Goal: Information Seeking & Learning: Learn about a topic

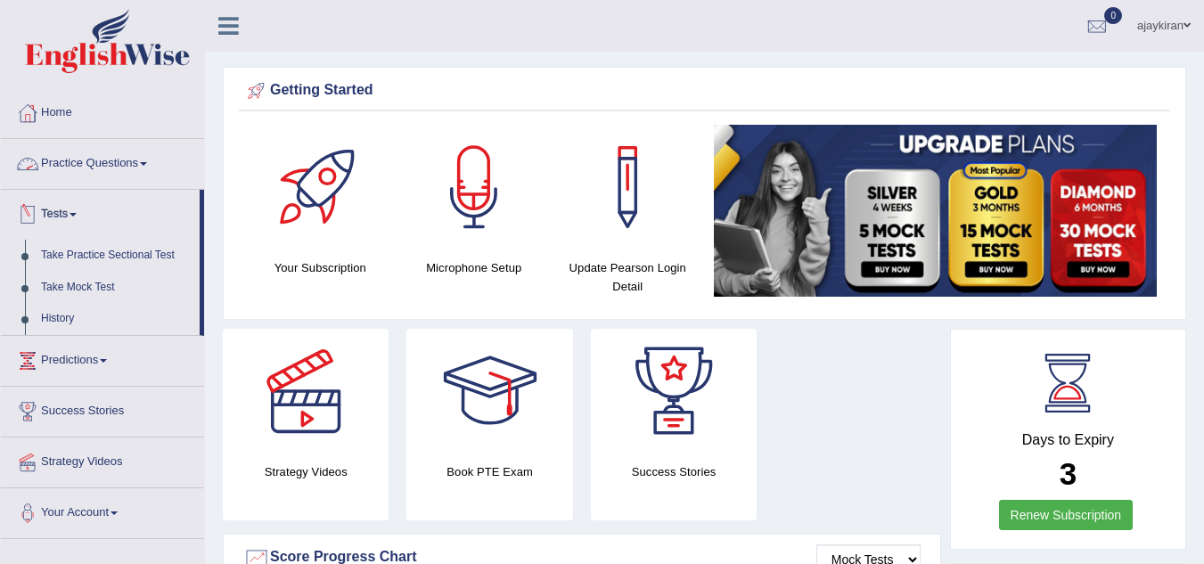
click at [99, 162] on link "Practice Questions" at bounding box center [102, 161] width 203 height 45
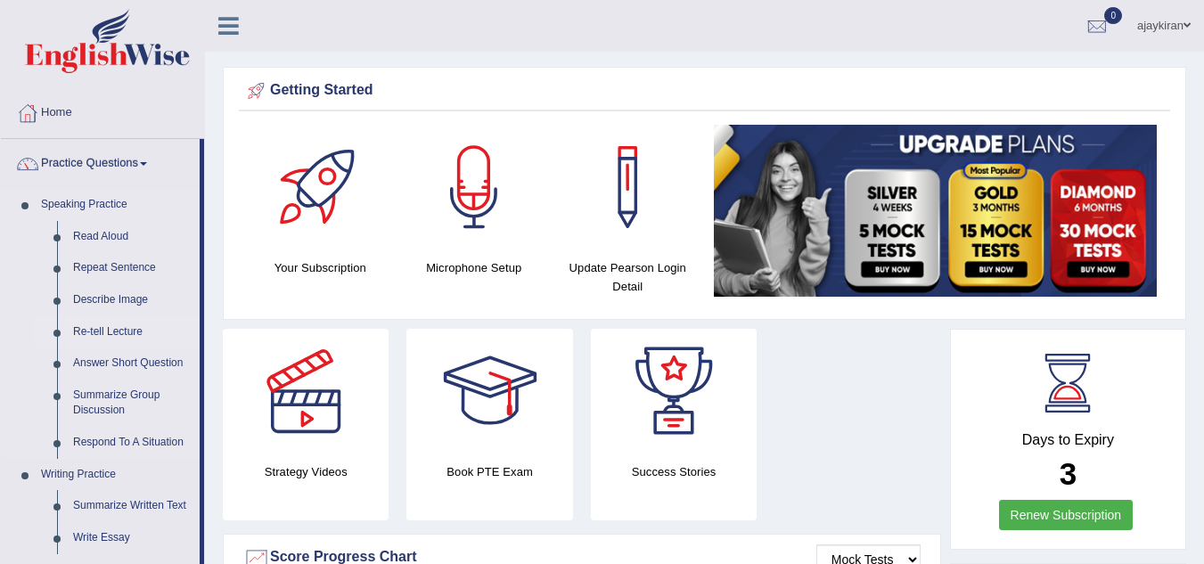
click at [110, 330] on link "Re-tell Lecture" at bounding box center [132, 332] width 135 height 32
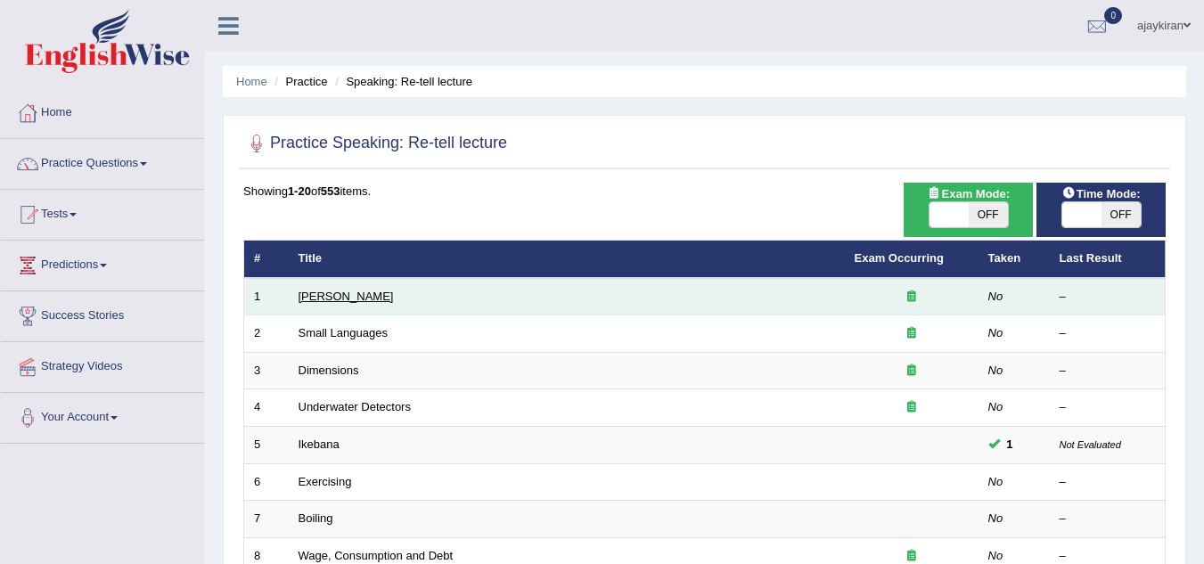
click at [347, 295] on link "Amory Lovins" at bounding box center [345, 296] width 95 height 13
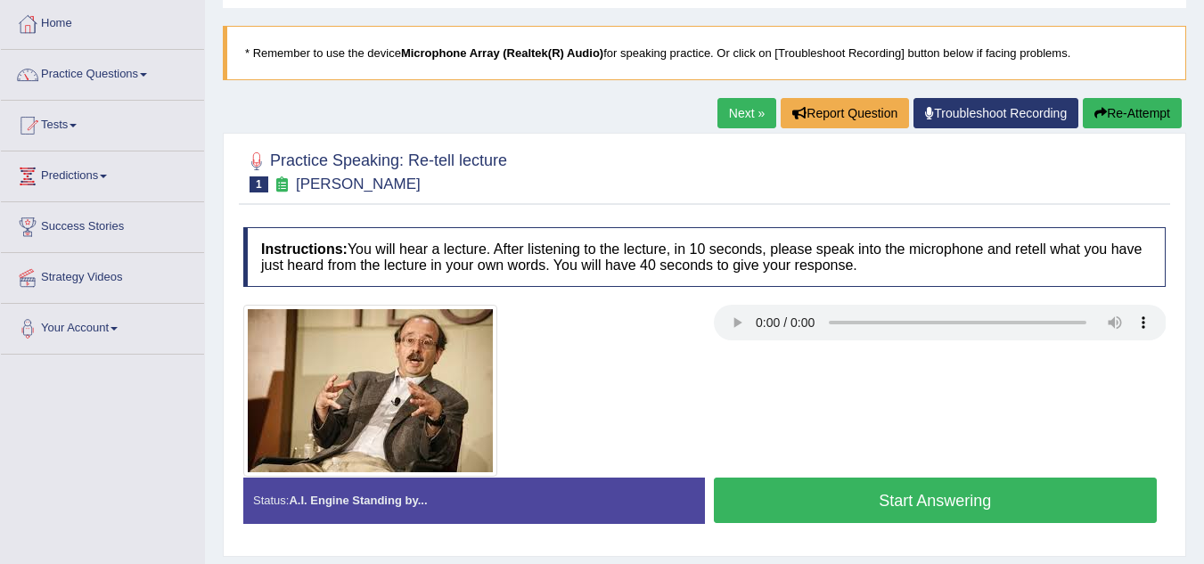
scroll to position [118, 0]
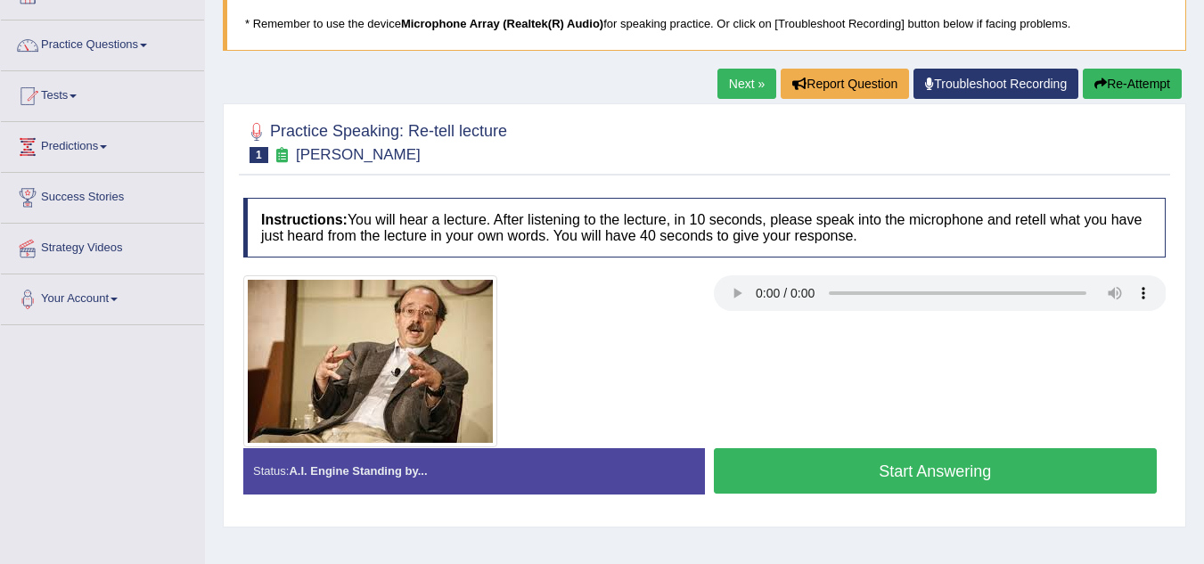
click at [849, 463] on button "Start Answering" at bounding box center [936, 470] width 444 height 45
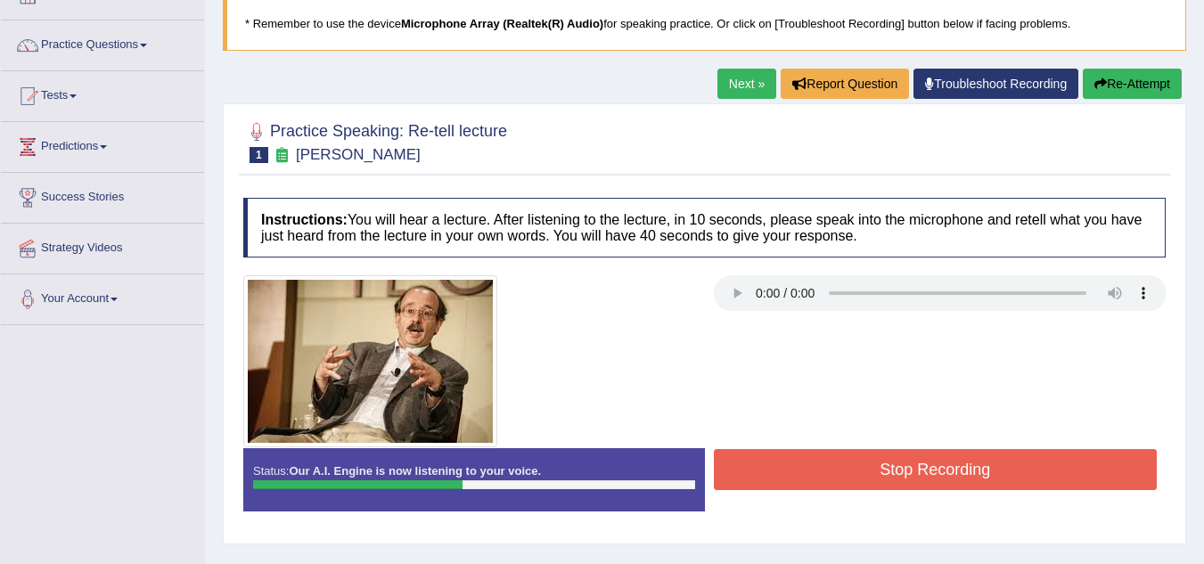
click at [820, 469] on button "Stop Recording" at bounding box center [936, 469] width 444 height 41
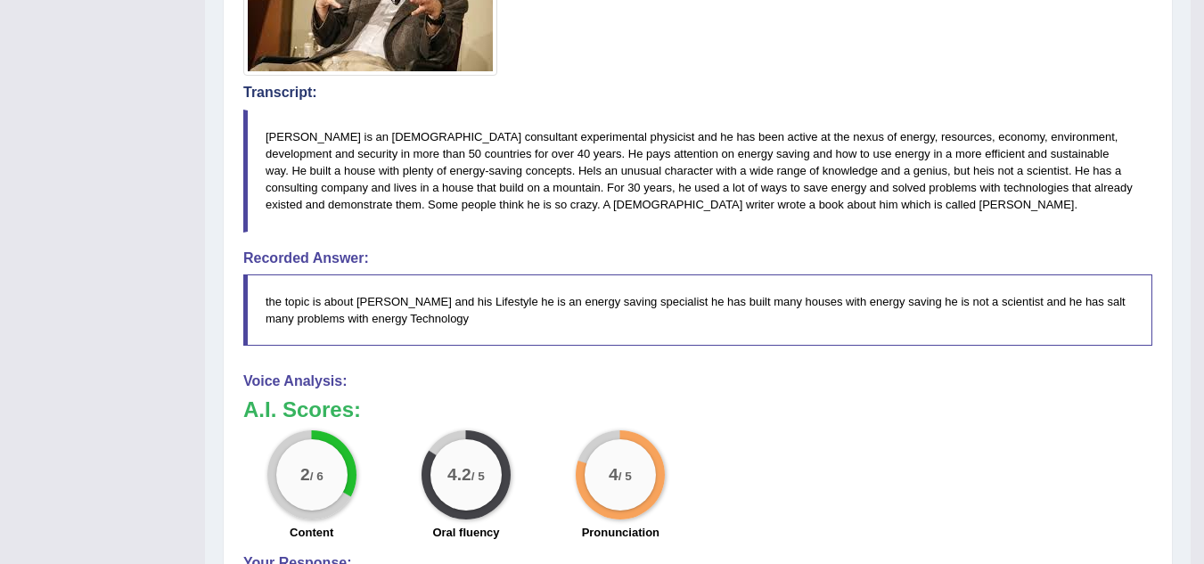
scroll to position [505, 0]
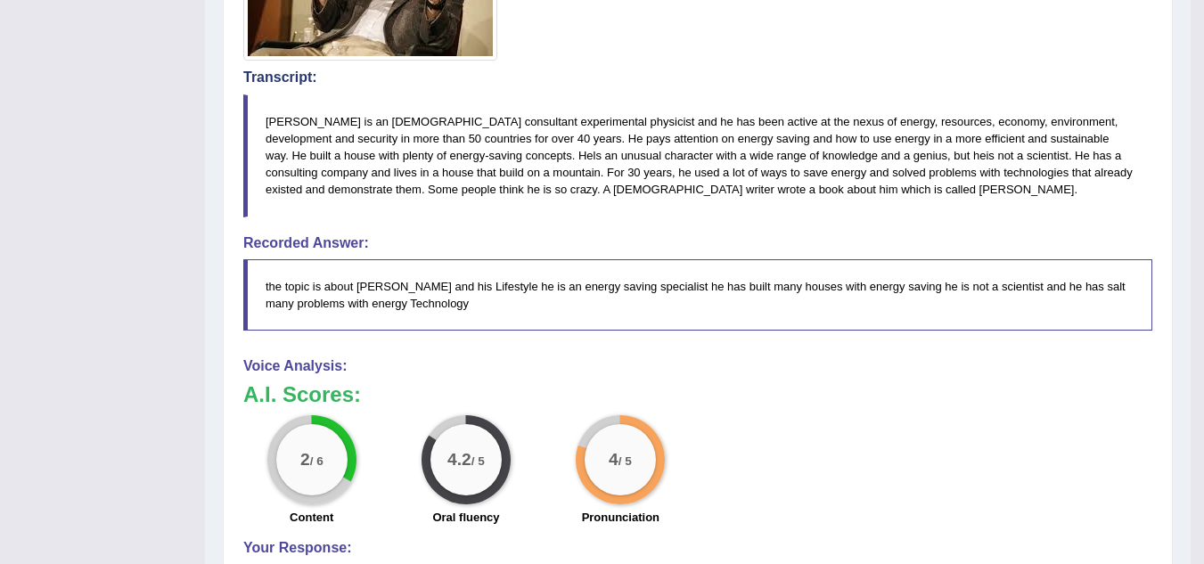
drag, startPoint x: 439, startPoint y: 314, endPoint x: 307, endPoint y: 192, distance: 179.7
click at [307, 192] on div "Instructions: You will hear a lecture. After listening to the lecture, in 10 se…" at bounding box center [698, 334] width 918 height 1065
drag, startPoint x: 436, startPoint y: 305, endPoint x: 353, endPoint y: 190, distance: 141.7
click at [358, 204] on div "Instructions: You will hear a lecture. After listening to the lecture, in 10 se…" at bounding box center [698, 334] width 918 height 1065
drag, startPoint x: 304, startPoint y: 139, endPoint x: 336, endPoint y: 189, distance: 59.3
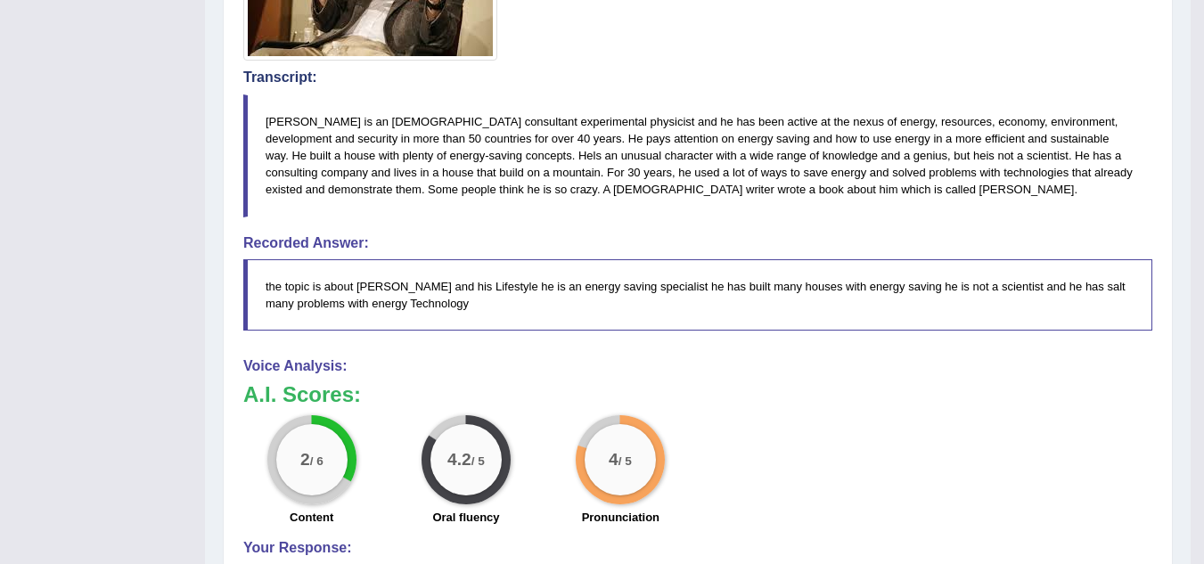
click at [336, 189] on blockquote "Amory Lovins is an American consultant experimental physicist and he has been a…" at bounding box center [697, 155] width 909 height 123
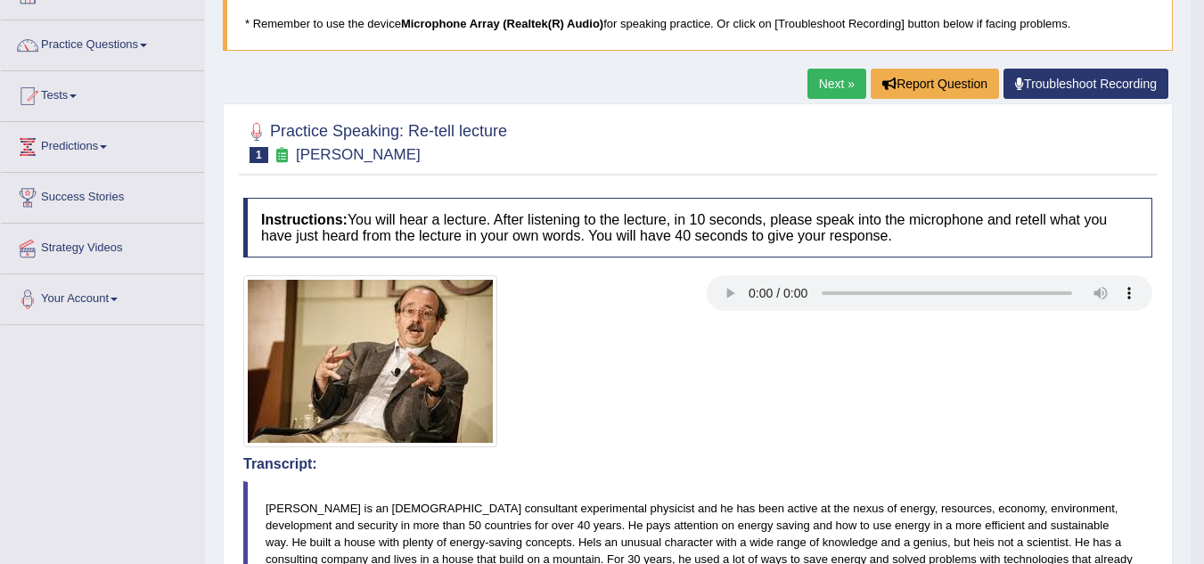
scroll to position [89, 0]
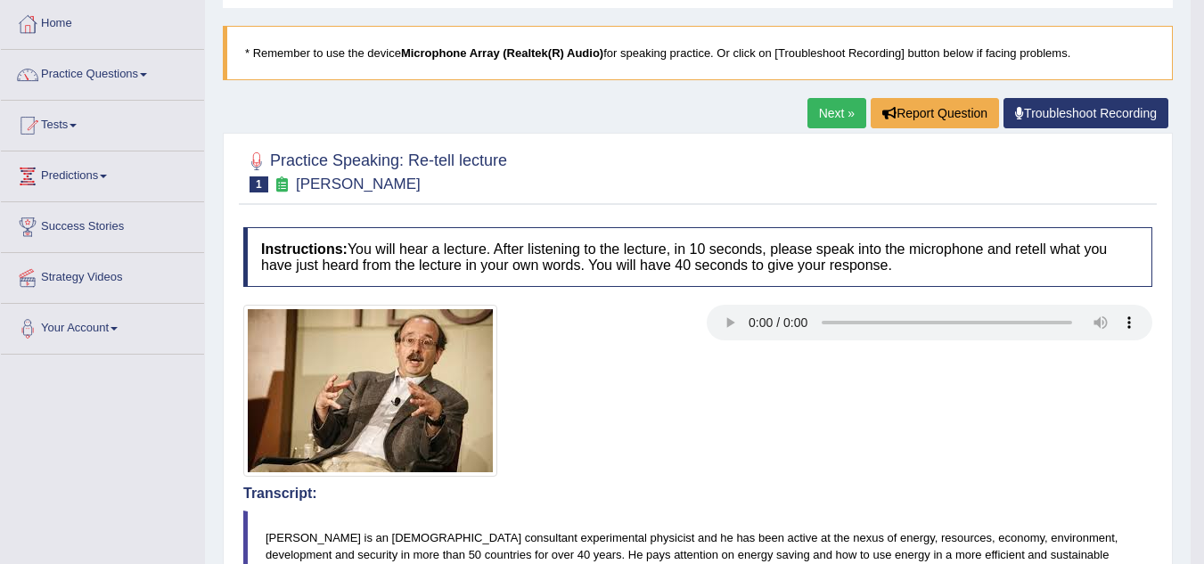
click at [825, 113] on link "Next »" at bounding box center [836, 113] width 59 height 30
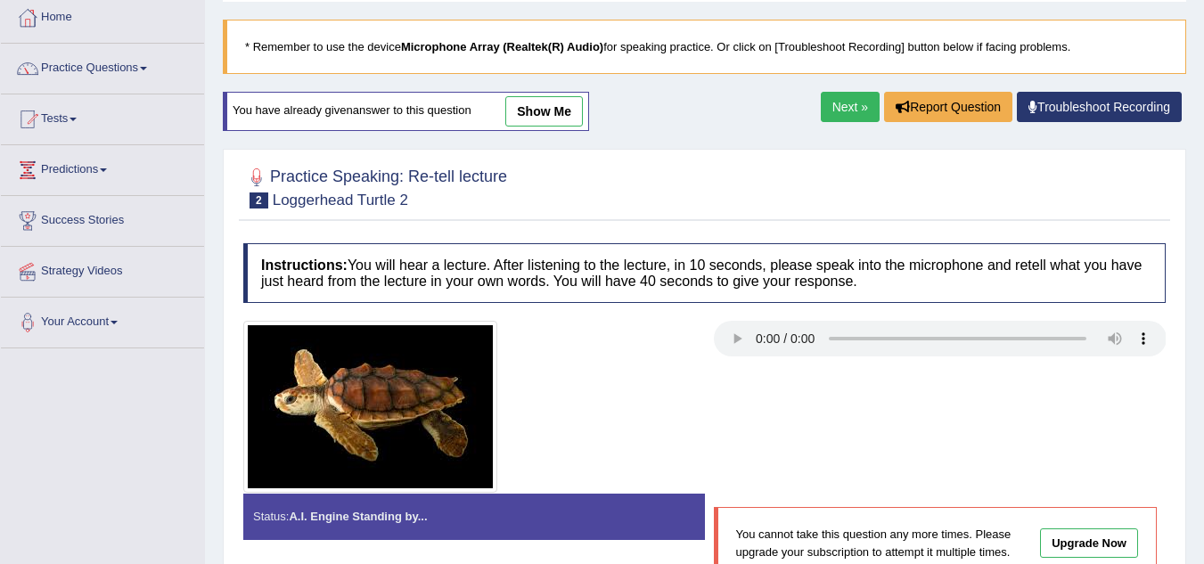
scroll to position [89, 0]
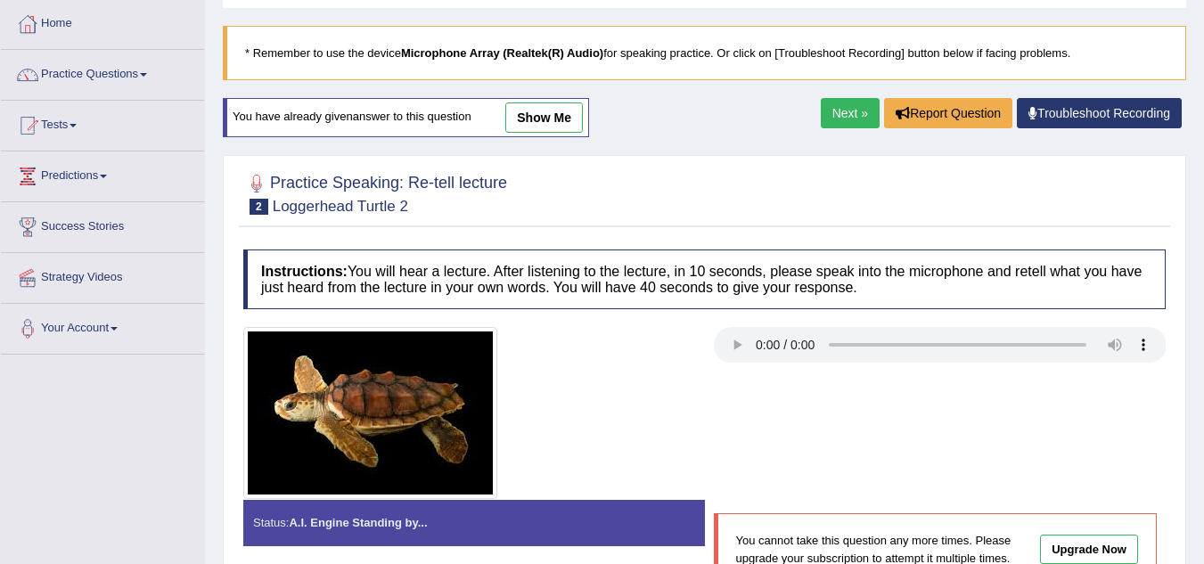
click at [825, 117] on link "Next »" at bounding box center [849, 113] width 59 height 30
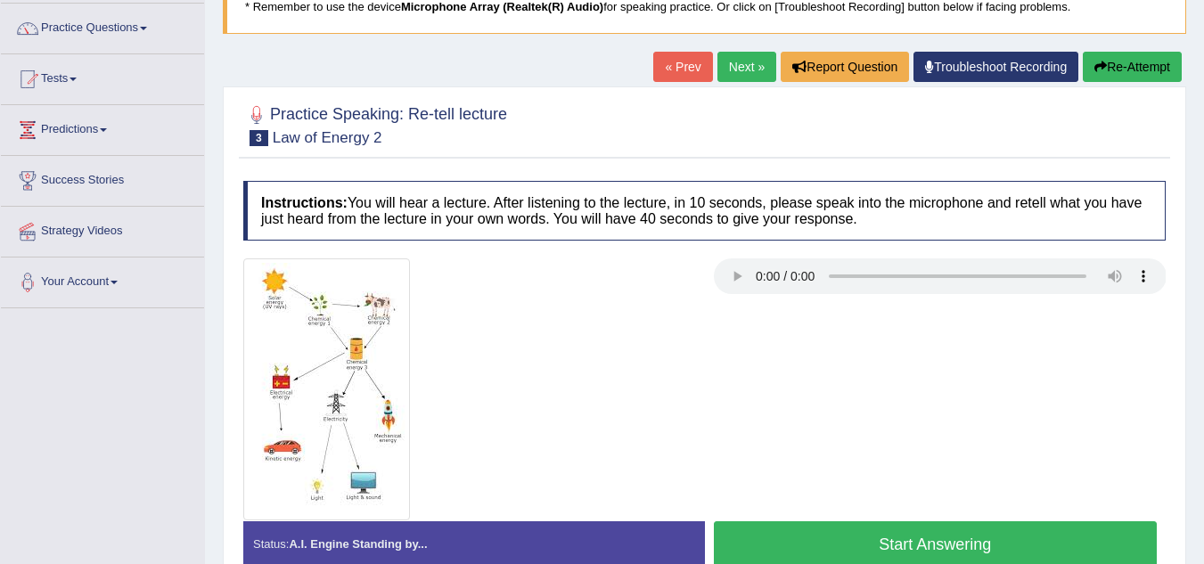
scroll to position [149, 0]
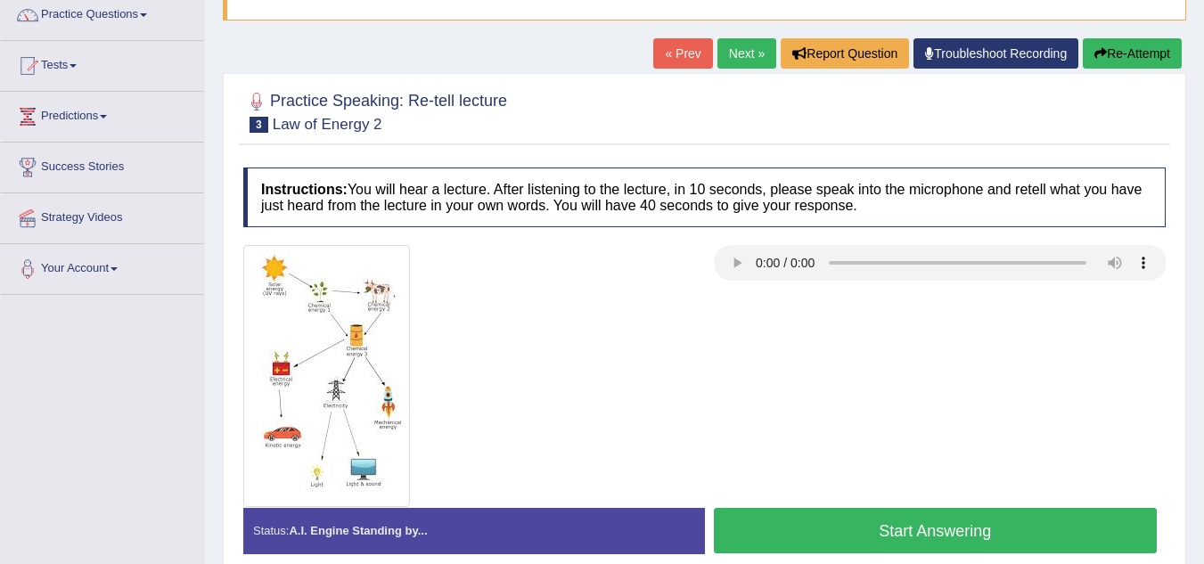
click at [805, 534] on button "Start Answering" at bounding box center [936, 530] width 444 height 45
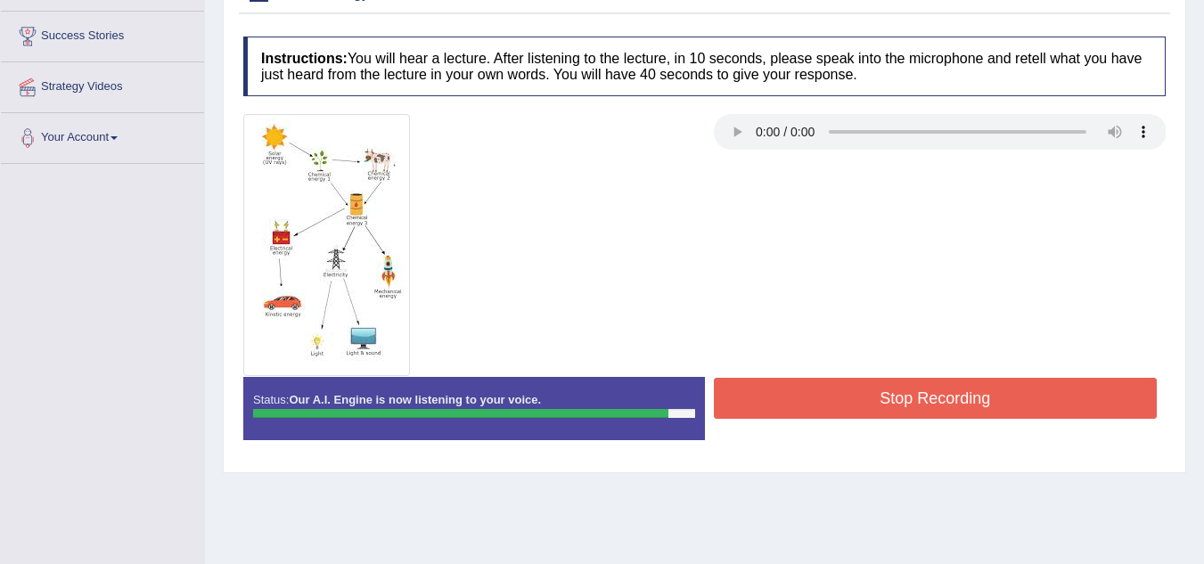
scroll to position [297, 0]
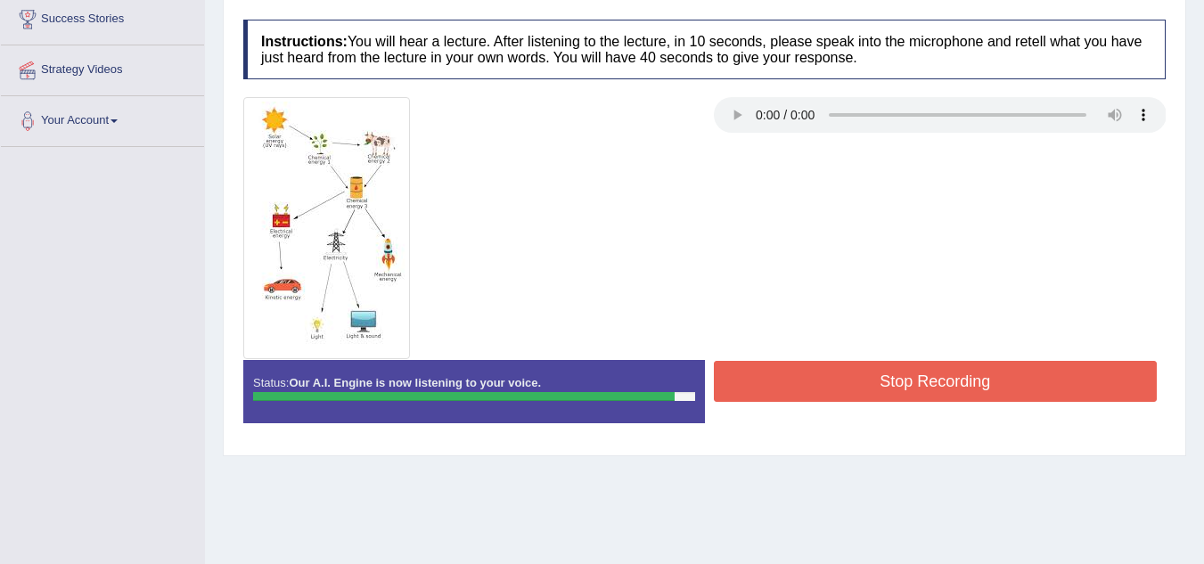
click at [809, 391] on button "Stop Recording" at bounding box center [936, 381] width 444 height 41
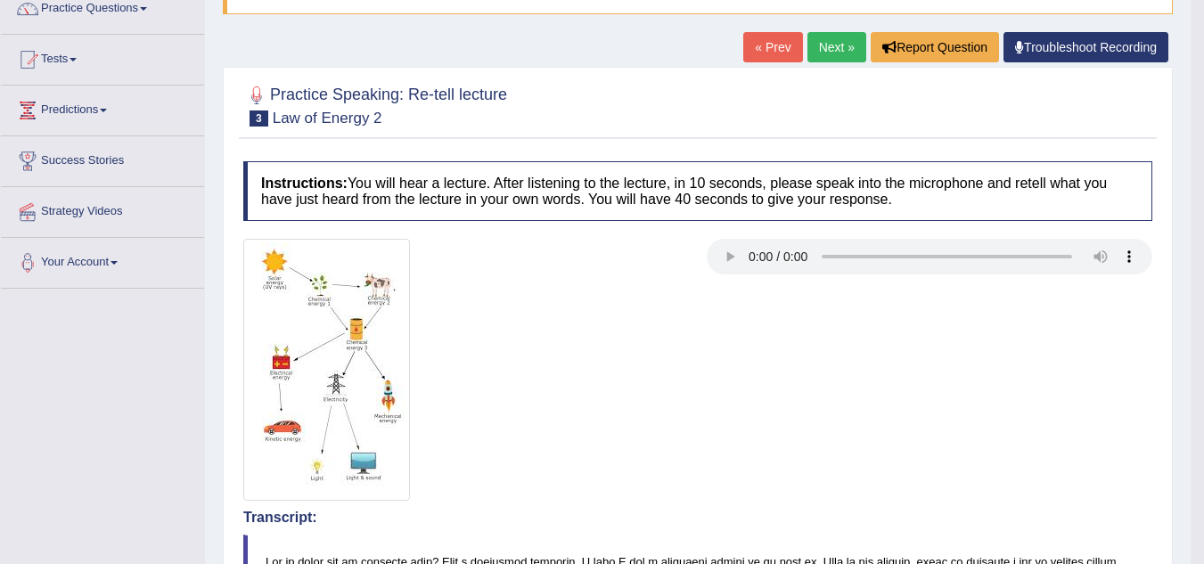
scroll to position [149, 0]
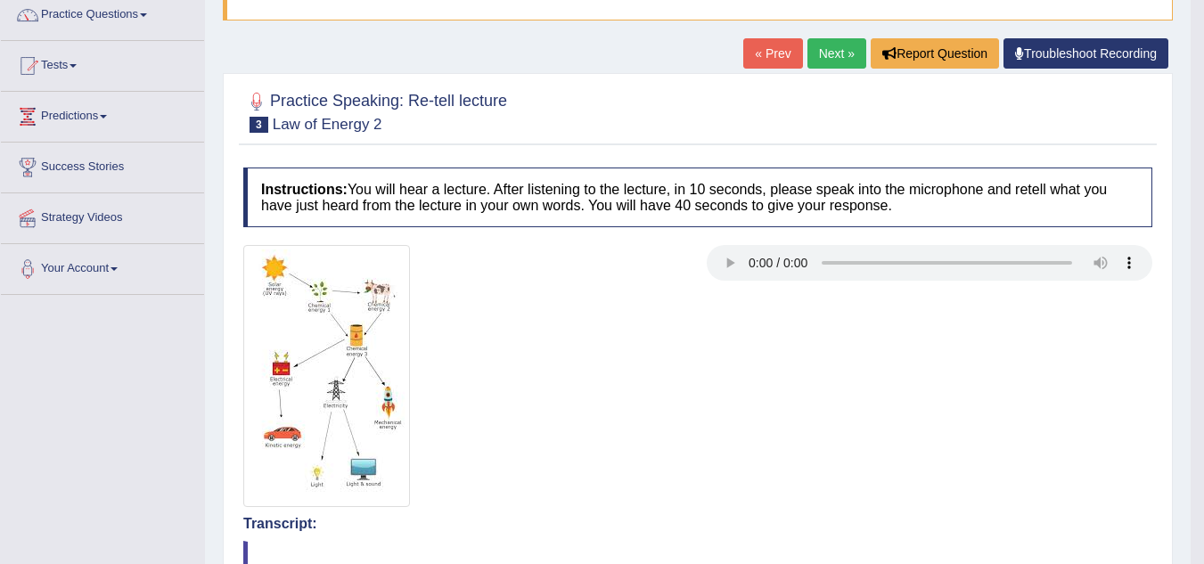
click at [817, 55] on link "Next »" at bounding box center [836, 53] width 59 height 30
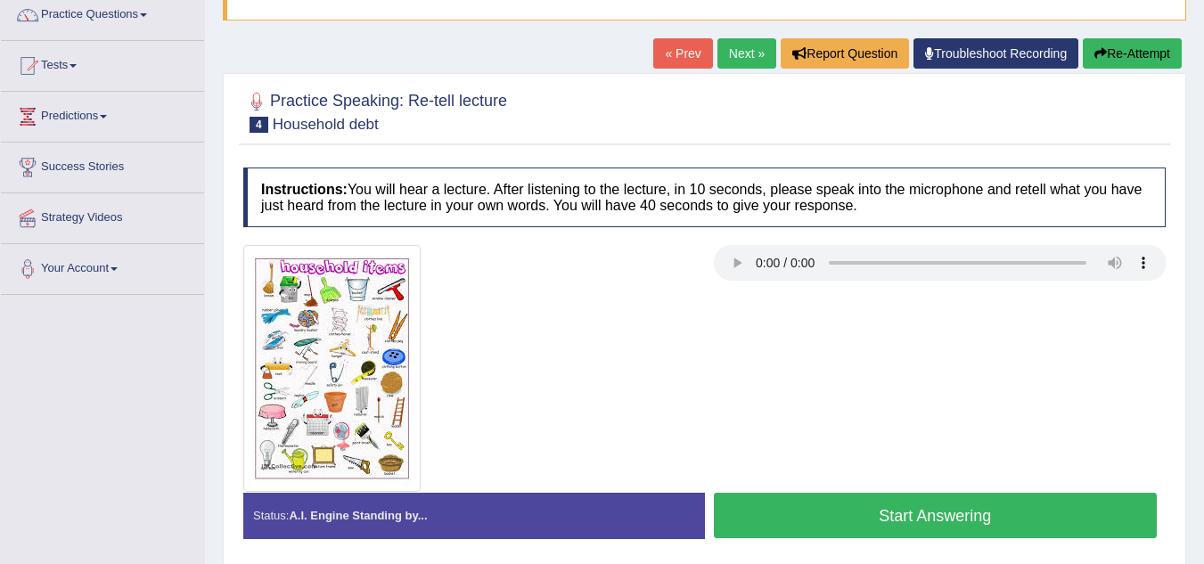
scroll to position [178, 0]
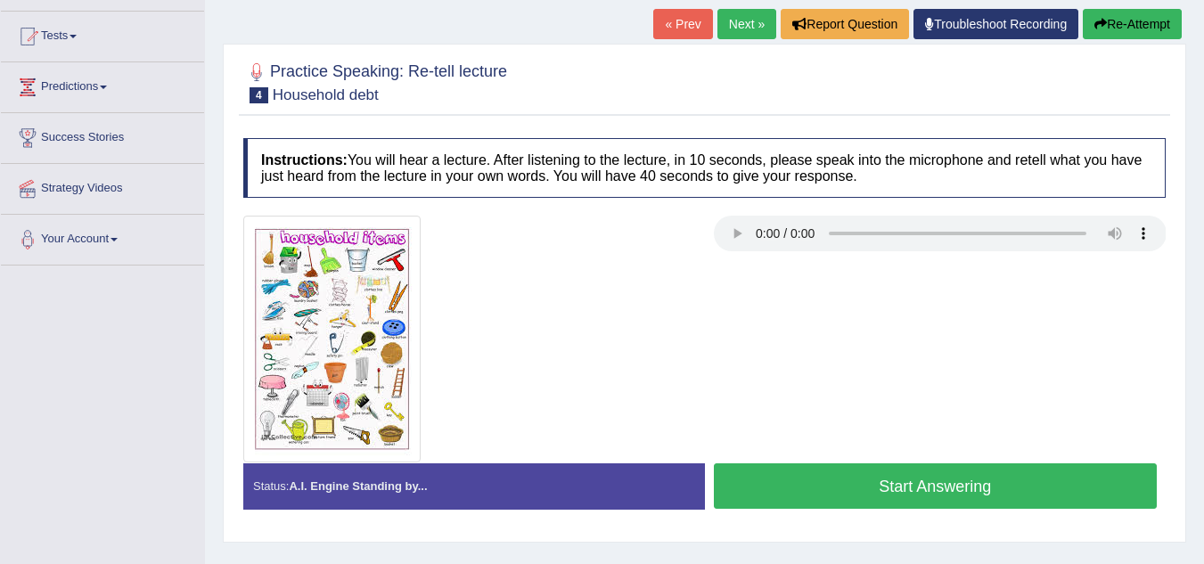
click at [847, 469] on button "Start Answering" at bounding box center [936, 485] width 444 height 45
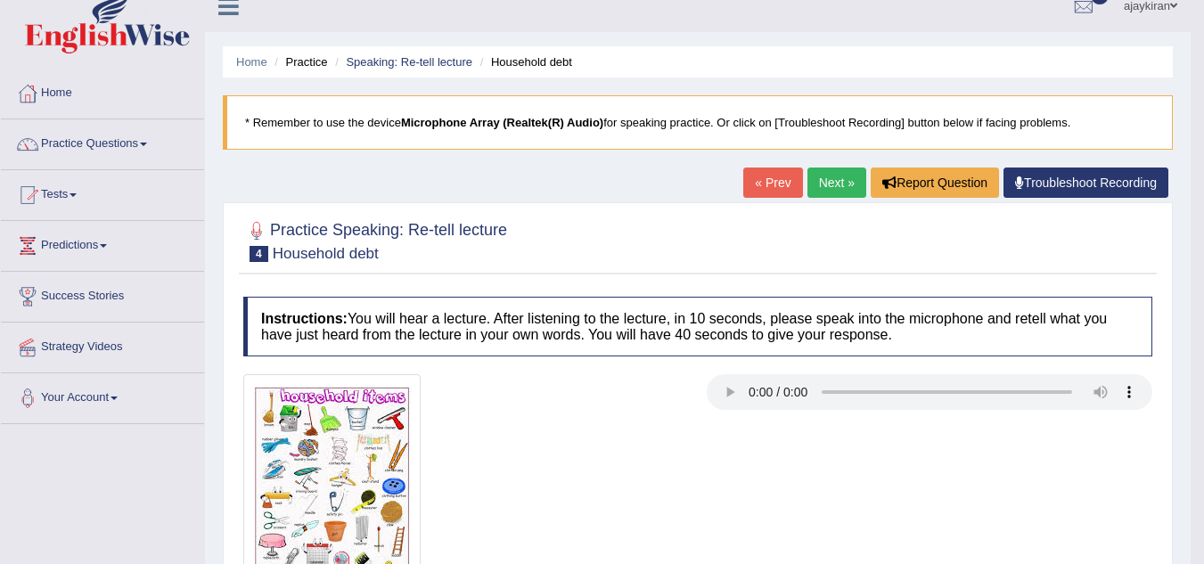
scroll to position [13, 0]
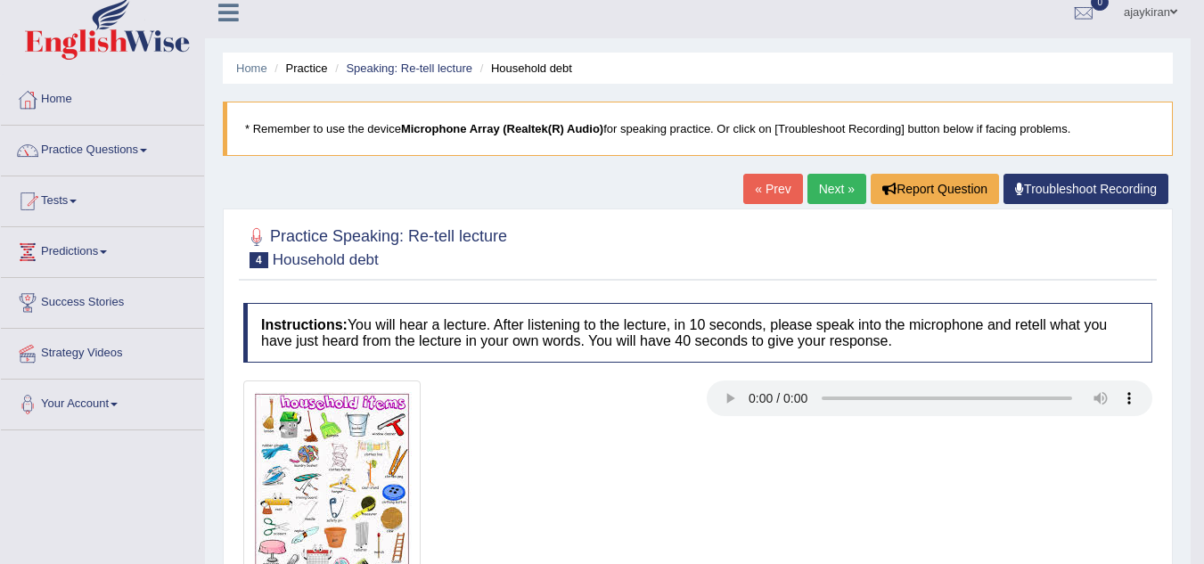
click at [819, 197] on link "Next »" at bounding box center [836, 189] width 59 height 30
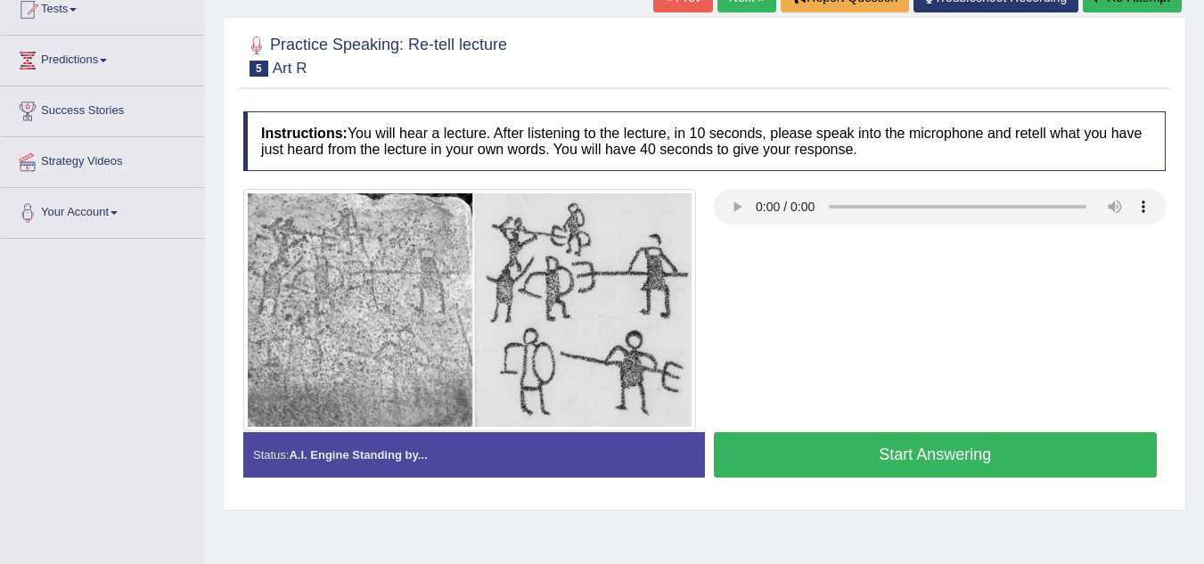
scroll to position [208, 0]
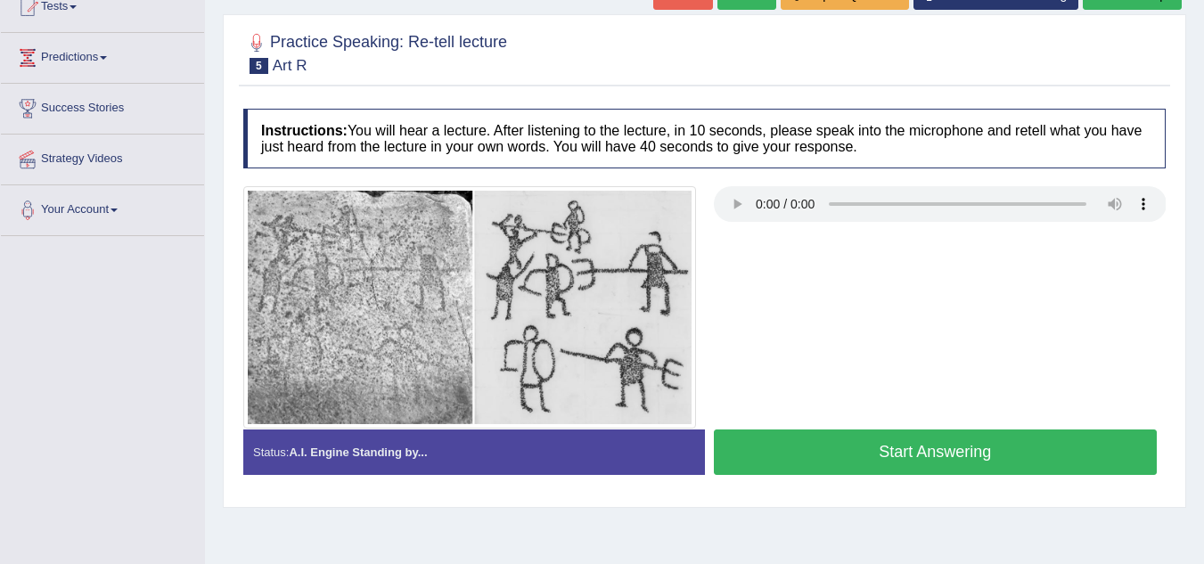
click at [839, 444] on button "Start Answering" at bounding box center [936, 451] width 444 height 45
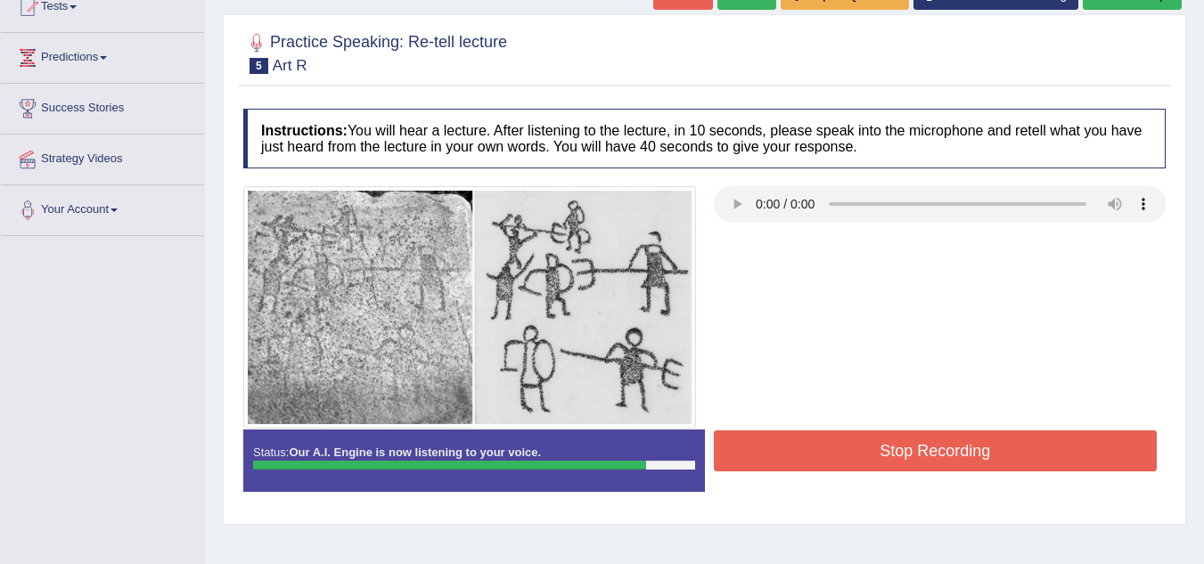
click at [845, 444] on button "Stop Recording" at bounding box center [936, 450] width 444 height 41
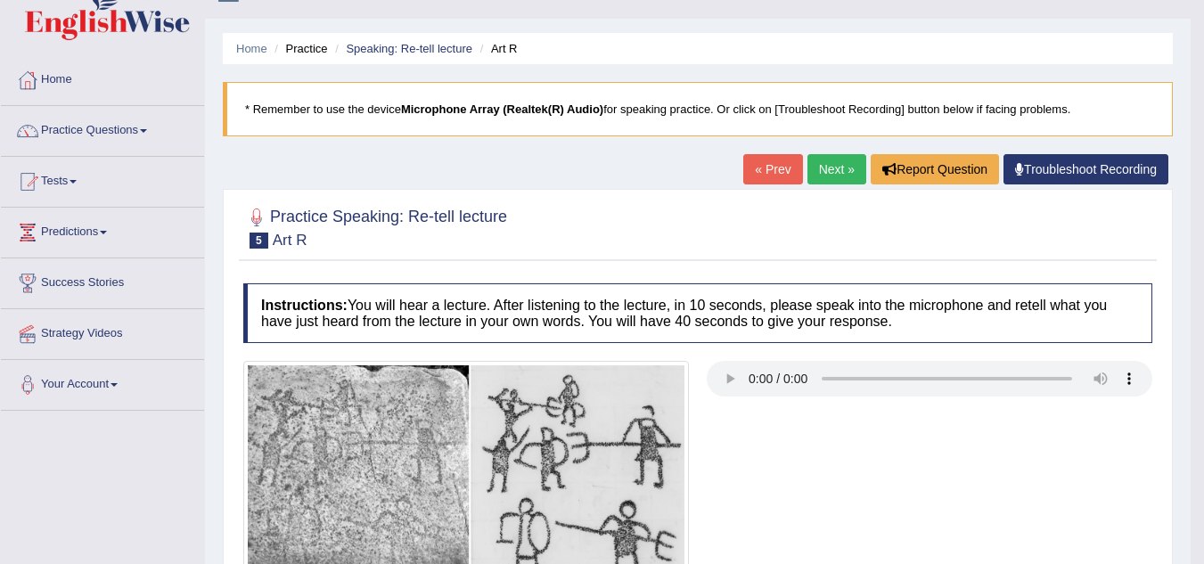
scroll to position [60, 0]
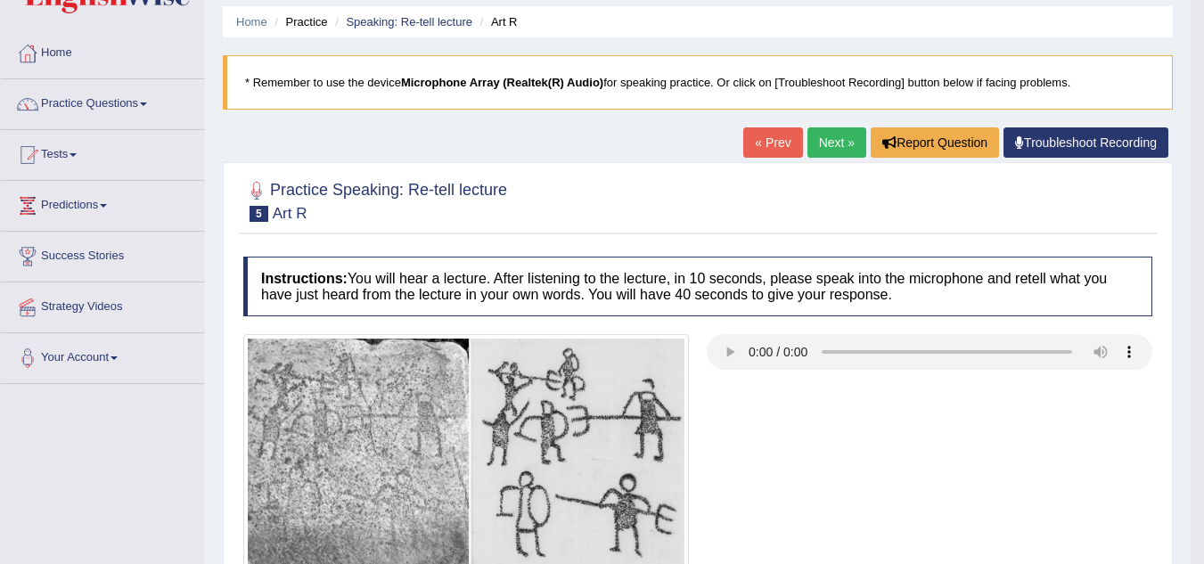
click at [829, 138] on link "Next »" at bounding box center [836, 142] width 59 height 30
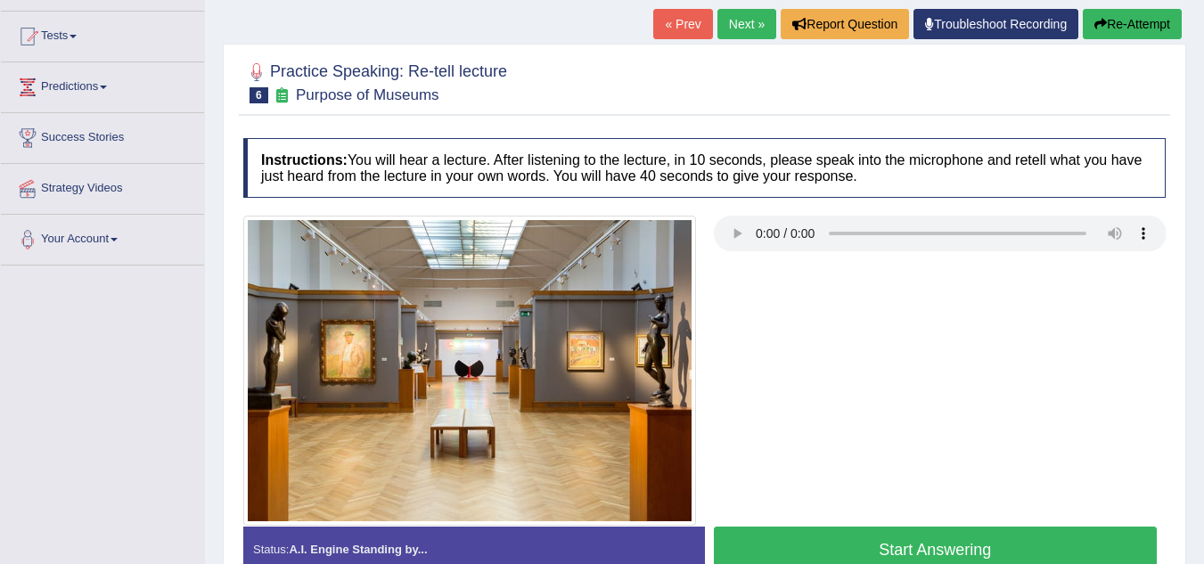
scroll to position [208, 0]
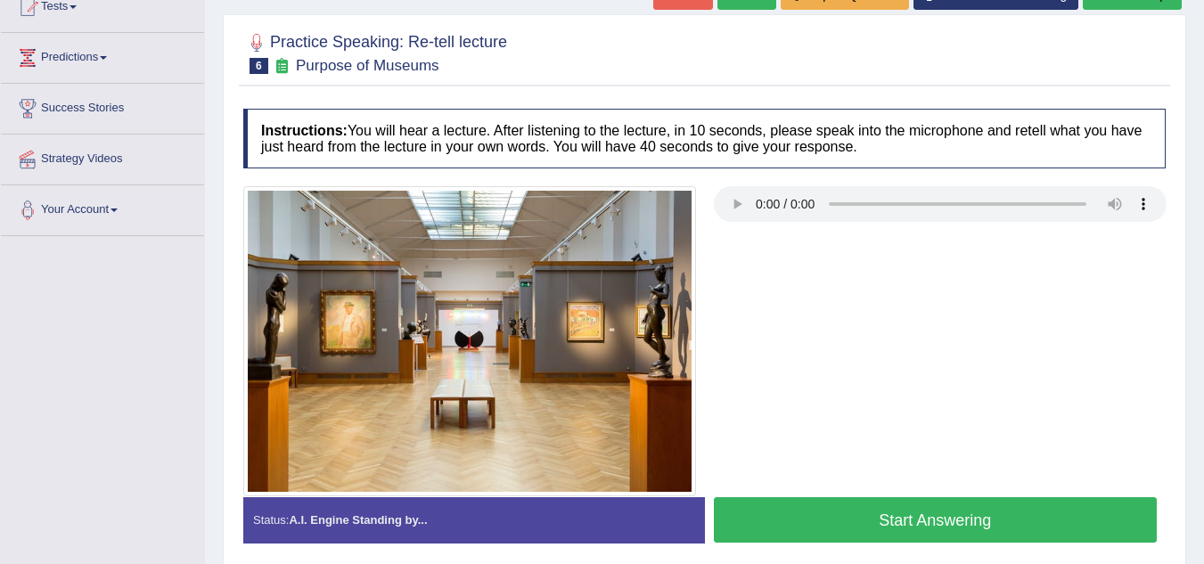
click at [913, 506] on button "Start Answering" at bounding box center [936, 519] width 444 height 45
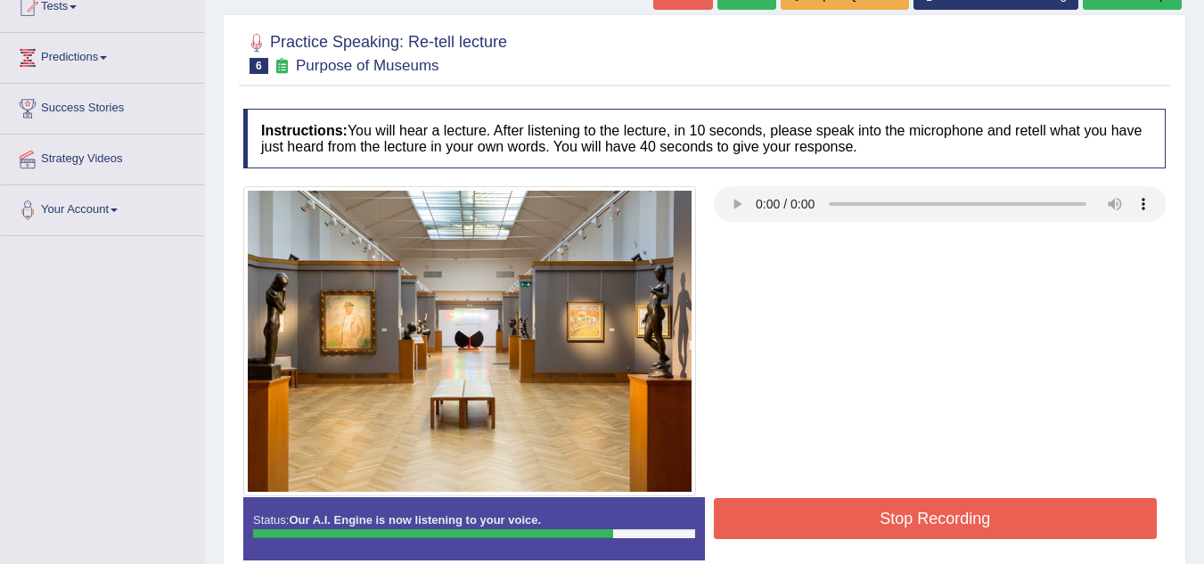
click at [919, 500] on button "Stop Recording" at bounding box center [936, 518] width 444 height 41
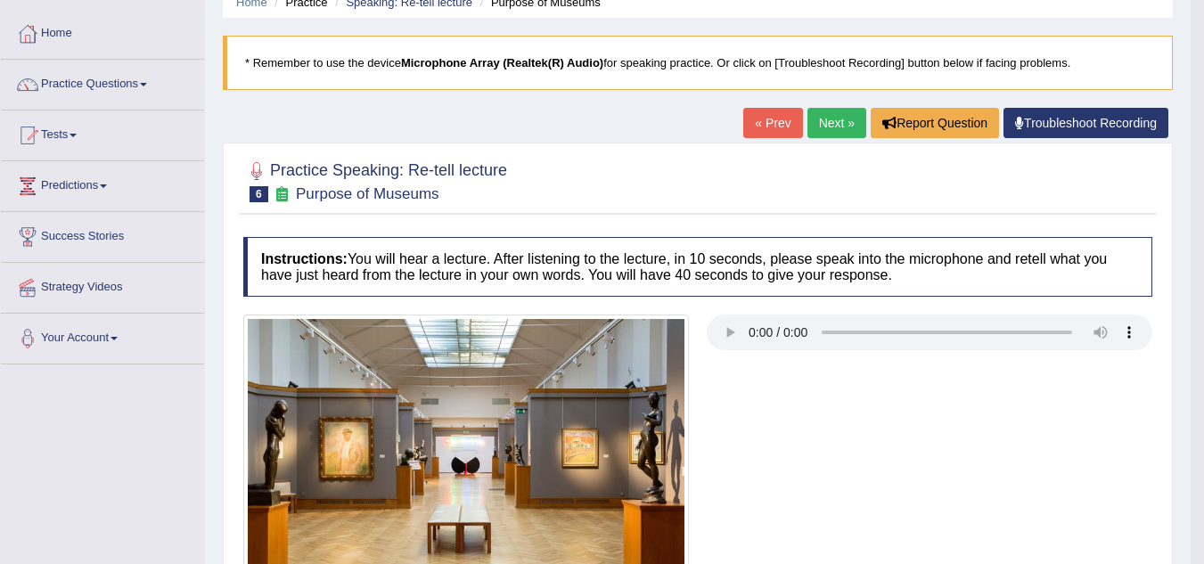
scroll to position [60, 0]
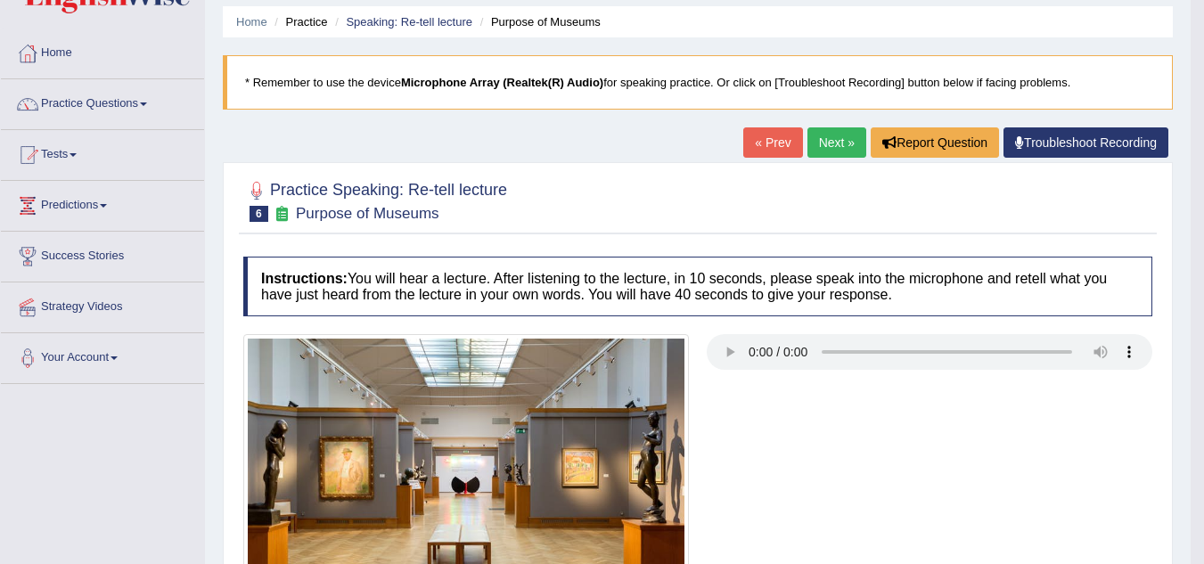
click at [823, 144] on link "Next »" at bounding box center [836, 142] width 59 height 30
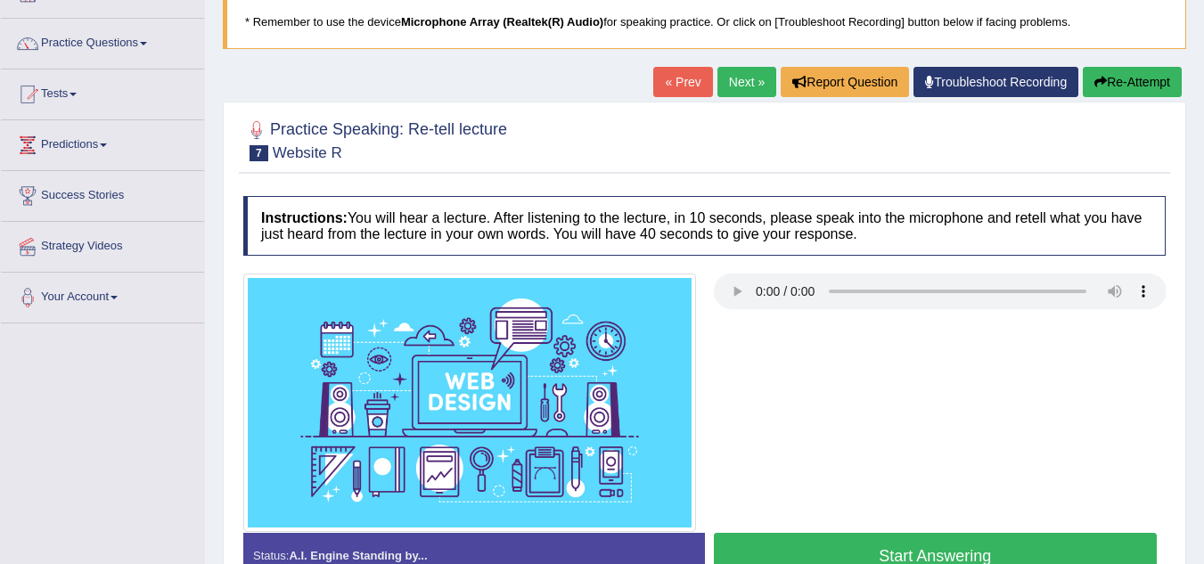
scroll to position [149, 0]
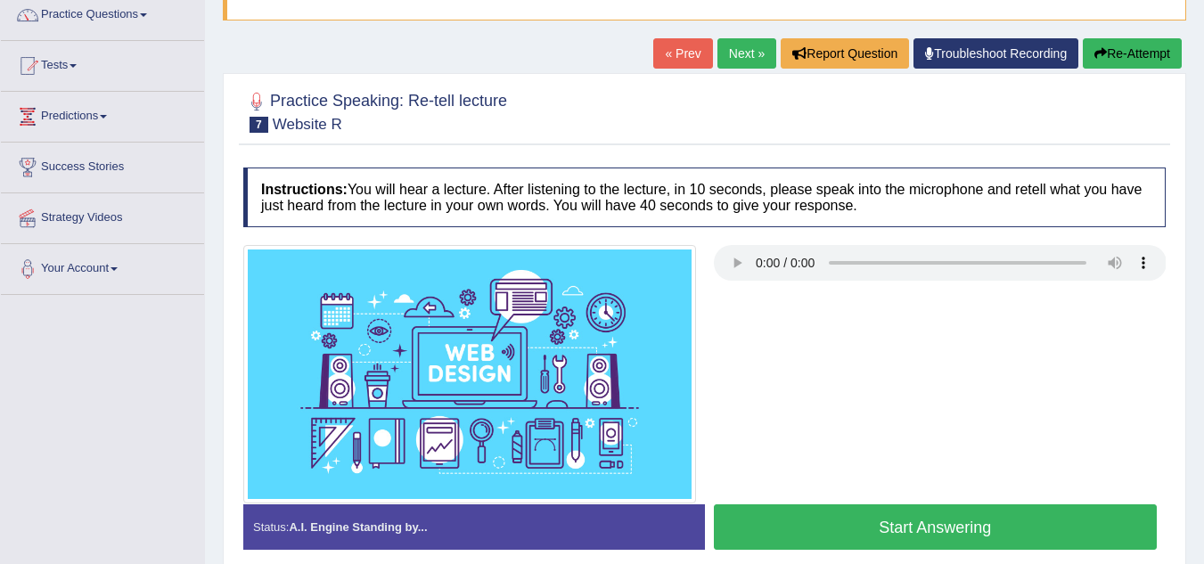
click at [832, 514] on button "Start Answering" at bounding box center [936, 526] width 444 height 45
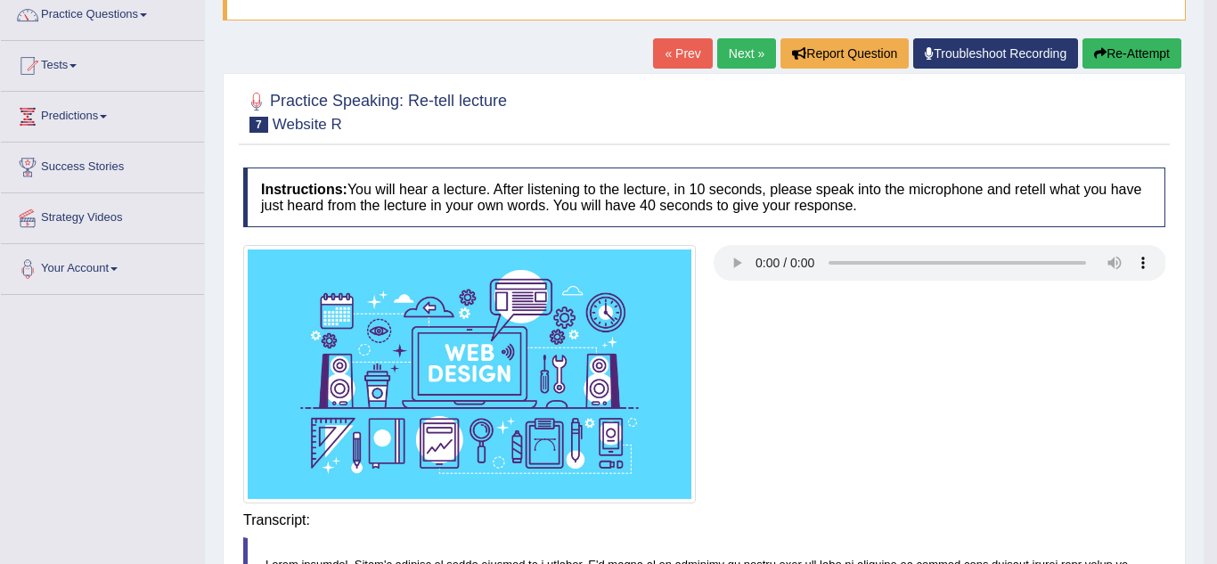
click at [0, 0] on div "Saving your answer..." at bounding box center [0, 0] width 0 height 0
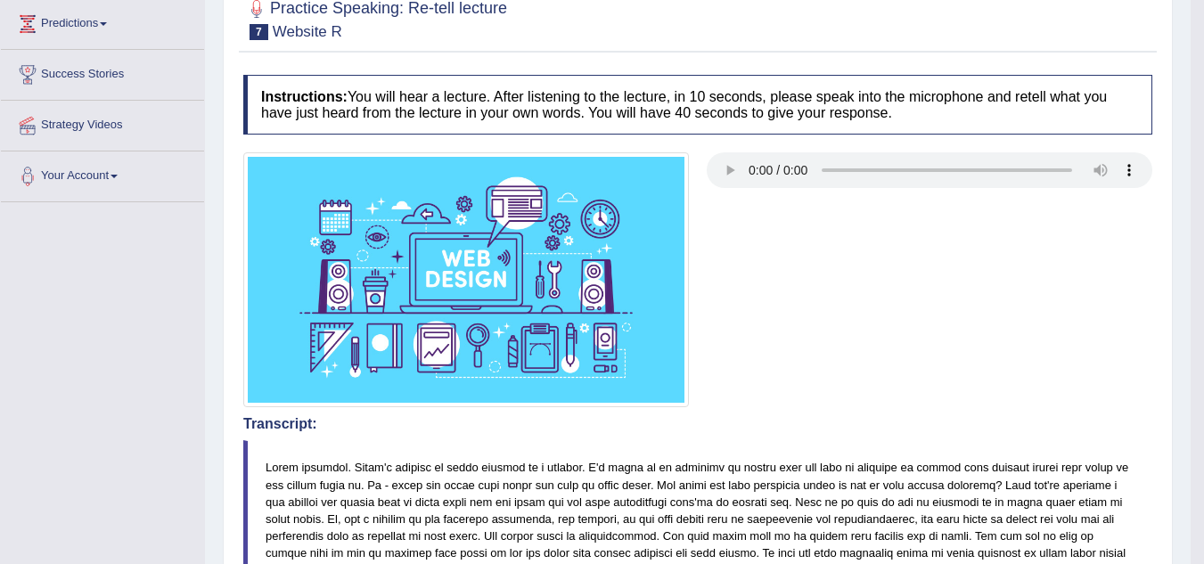
scroll to position [238, 0]
